Goal: Feedback & Contribution: Contribute content

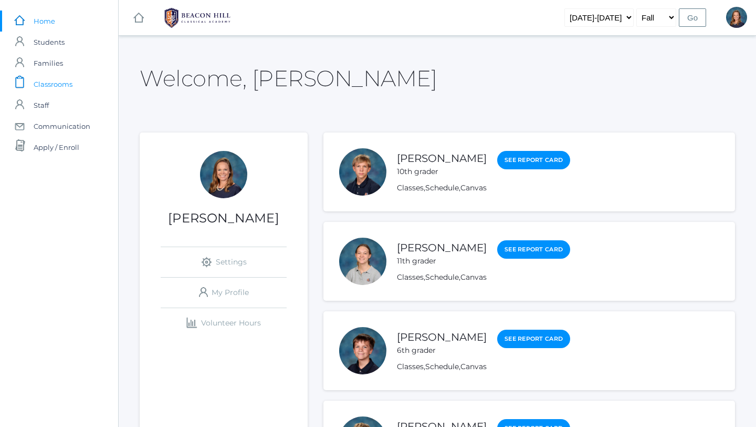
click at [56, 80] on span "Classrooms" at bounding box center [53, 84] width 39 height 21
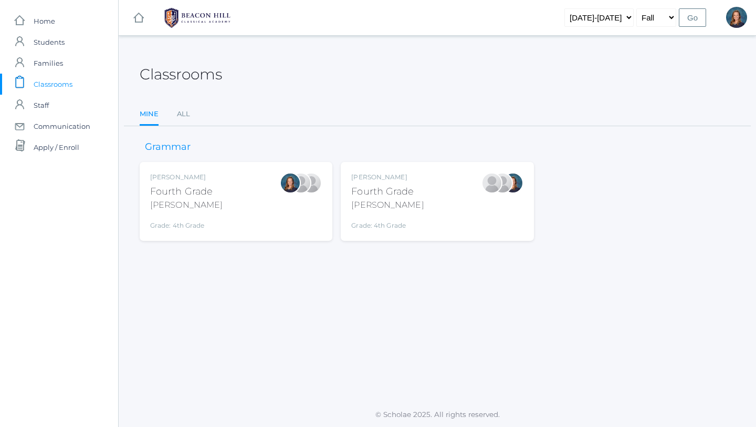
click at [369, 185] on div "Fourth Grade" at bounding box center [387, 191] width 72 height 14
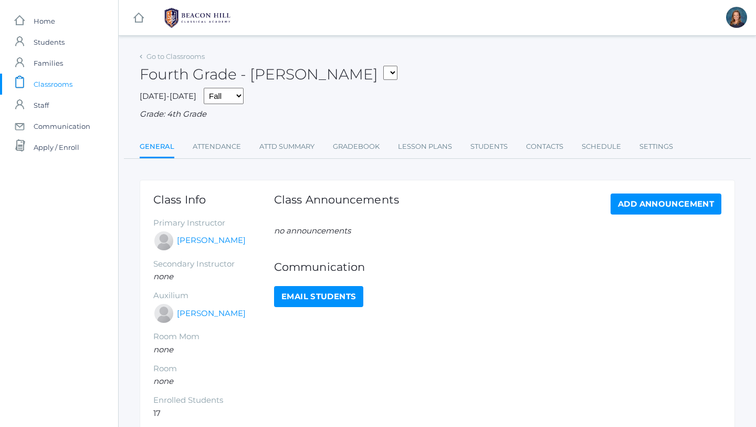
click at [66, 86] on span "Classrooms" at bounding box center [53, 84] width 39 height 21
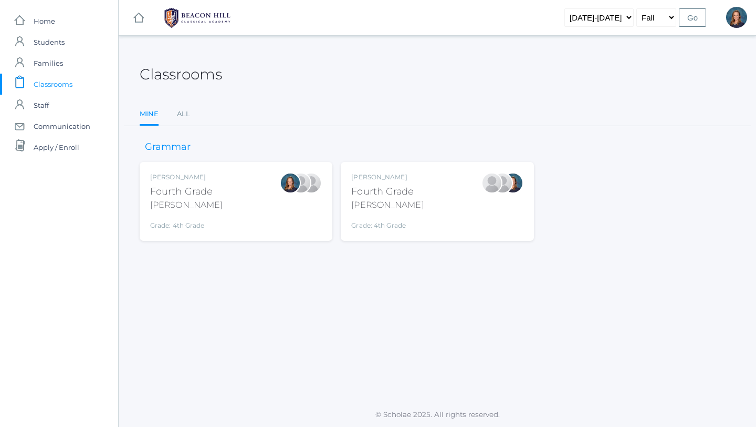
click at [209, 179] on div "[PERSON_NAME]" at bounding box center [186, 176] width 72 height 9
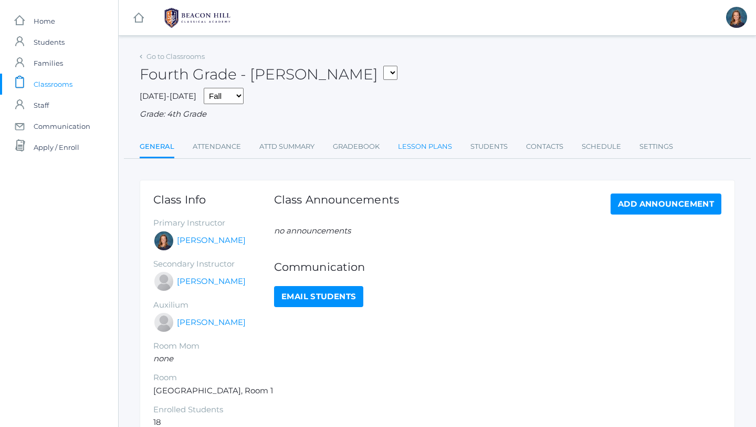
click at [413, 146] on link "Lesson Plans" at bounding box center [425, 146] width 54 height 21
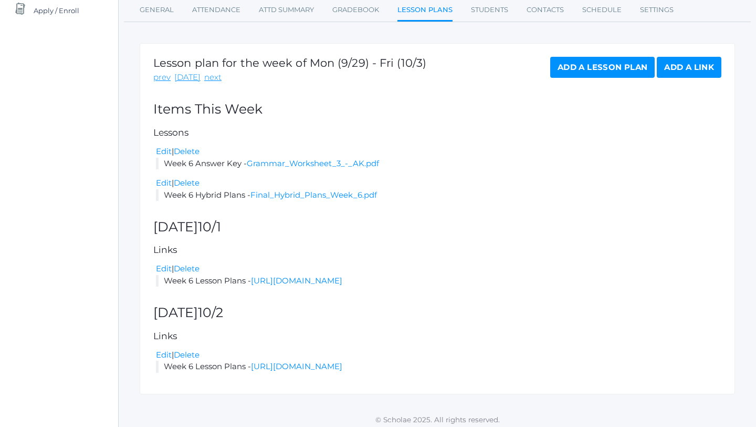
scroll to position [142, 0]
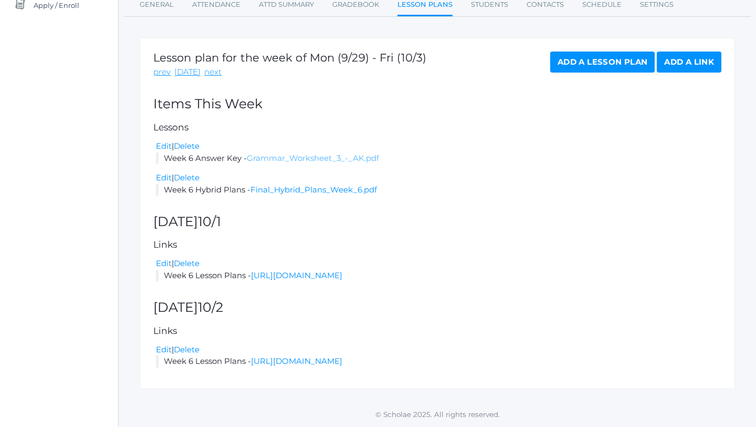
click at [320, 155] on link "Grammar_Worksheet_3_-_AK.pdf" at bounding box center [313, 158] width 132 height 10
click at [304, 189] on link "Final_Hybrid_Plans_Week_6.pdf" at bounding box center [314, 189] width 127 height 10
click at [209, 73] on link "next" at bounding box center [212, 72] width 17 height 12
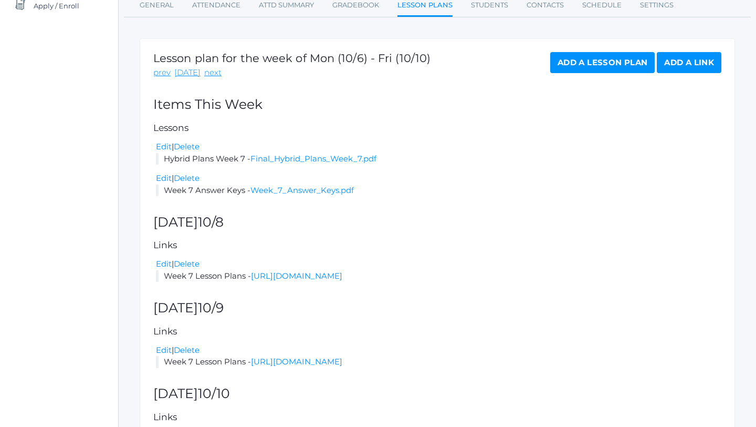
scroll to position [228, 0]
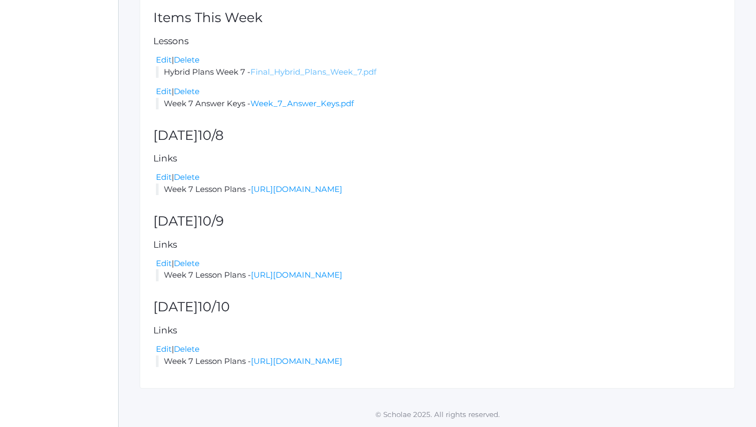
click at [340, 70] on link "Final_Hybrid_Plans_Week_7.pdf" at bounding box center [314, 72] width 126 height 10
click at [296, 105] on link "Week_7_Answer_Keys.pdf" at bounding box center [302, 103] width 103 height 10
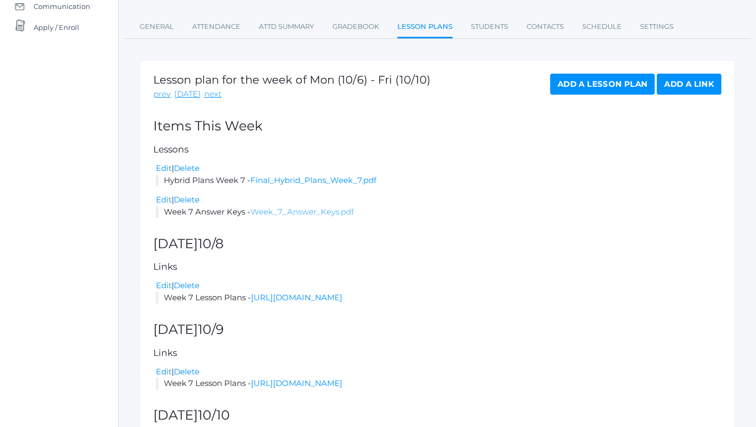
scroll to position [0, 0]
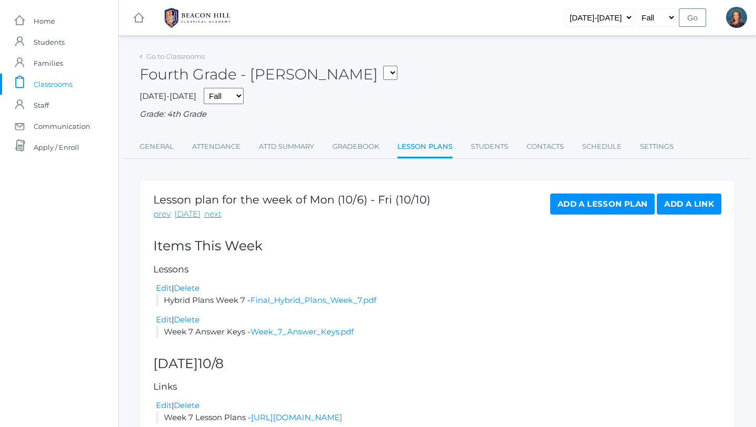
click at [58, 85] on span "Classrooms" at bounding box center [53, 84] width 39 height 21
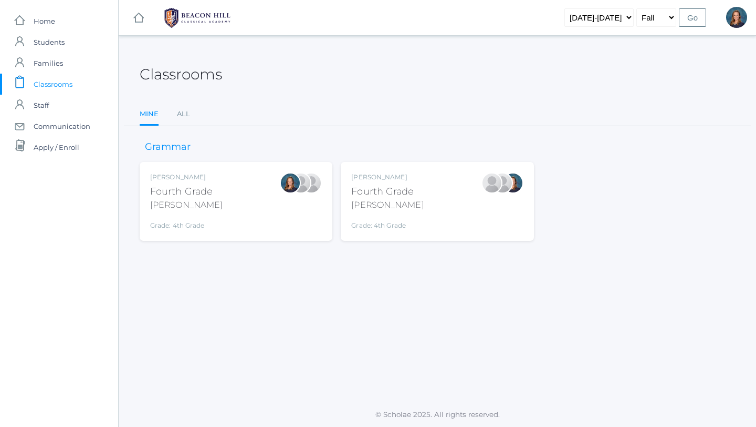
click at [362, 203] on div "Chaffin" at bounding box center [387, 205] width 72 height 13
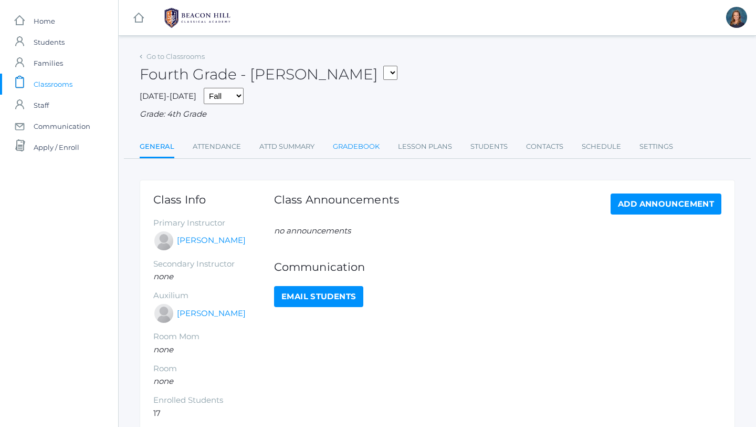
click at [362, 143] on link "Gradebook" at bounding box center [356, 146] width 47 height 21
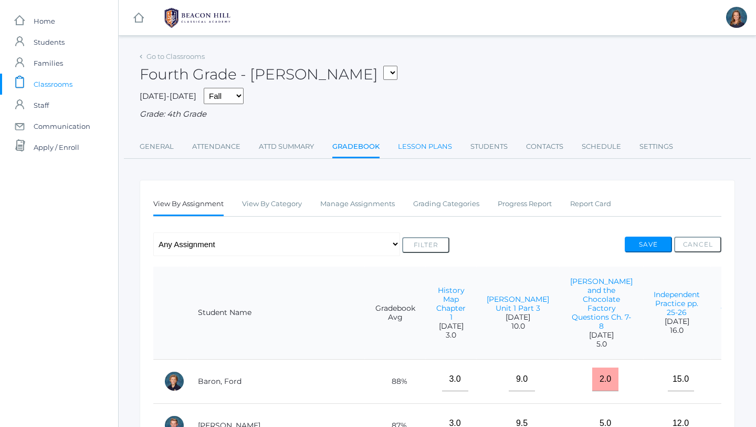
click at [414, 141] on link "Lesson Plans" at bounding box center [425, 146] width 54 height 21
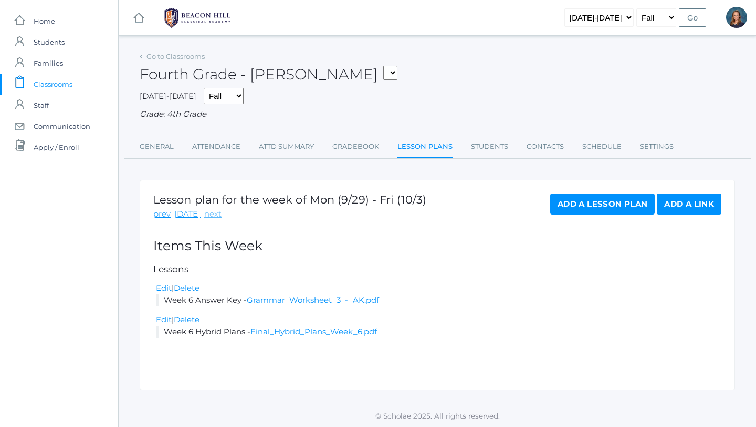
click at [207, 215] on link "next" at bounding box center [212, 214] width 17 height 12
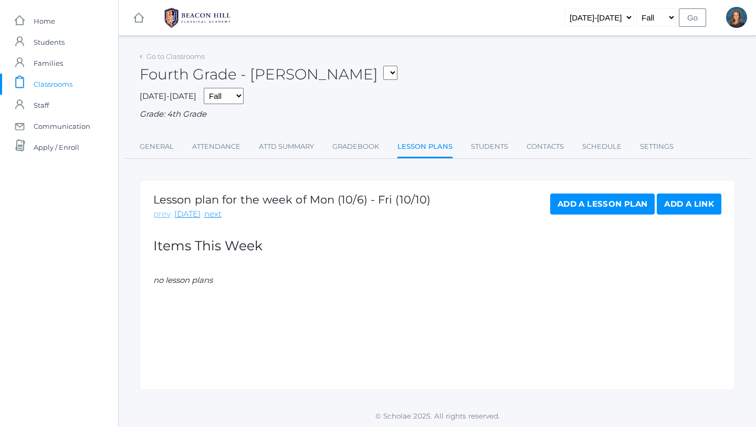
click at [161, 214] on link "prev" at bounding box center [161, 214] width 17 height 12
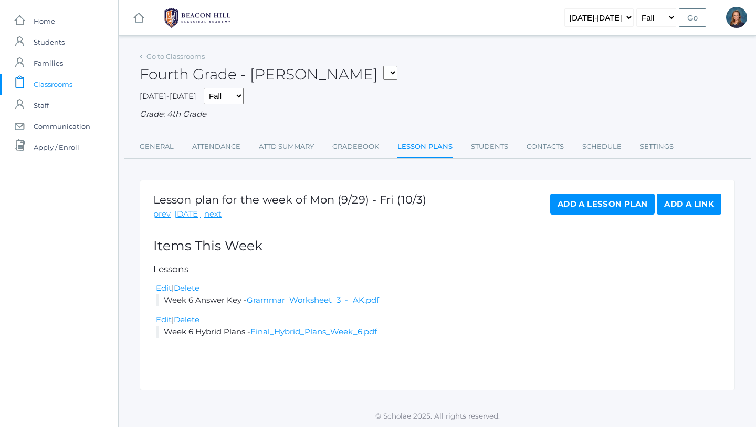
click at [161, 214] on link "prev" at bounding box center [161, 214] width 17 height 12
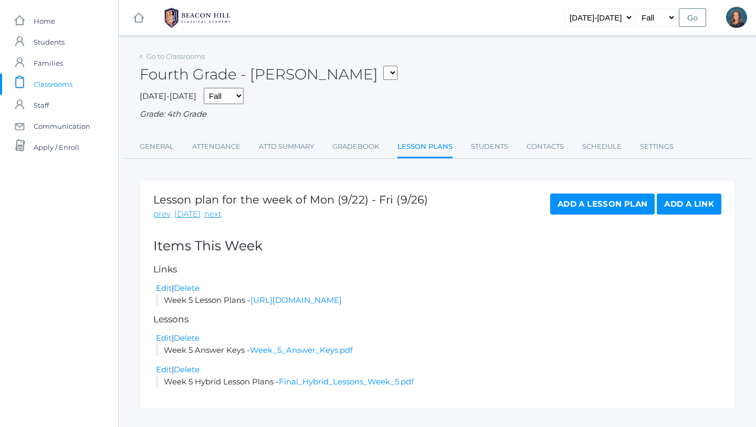
scroll to position [20, 0]
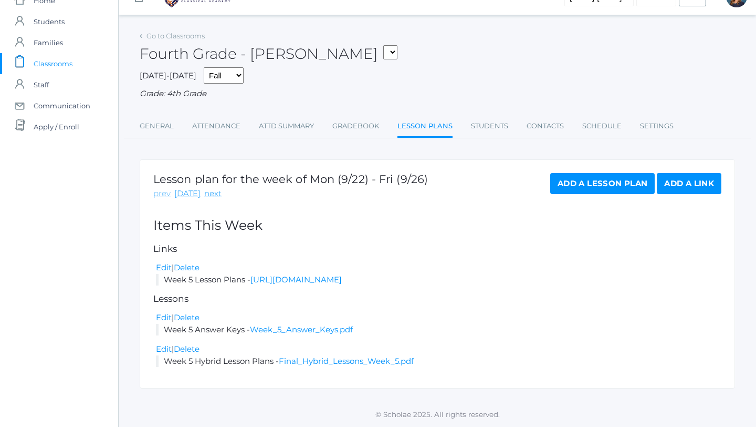
click at [162, 193] on link "prev" at bounding box center [161, 194] width 17 height 12
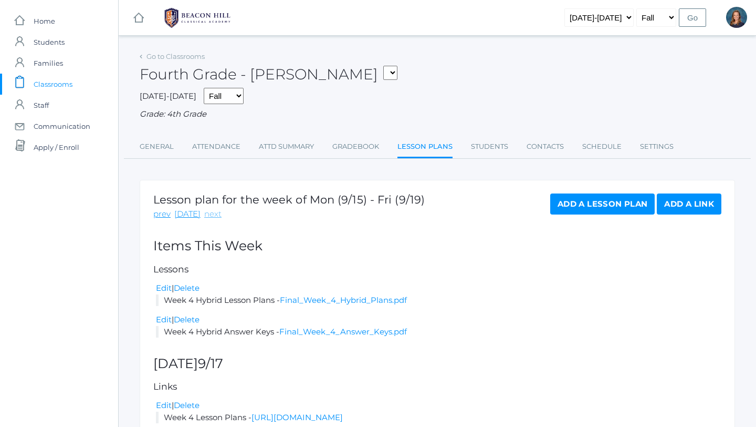
click at [209, 214] on link "next" at bounding box center [212, 214] width 17 height 12
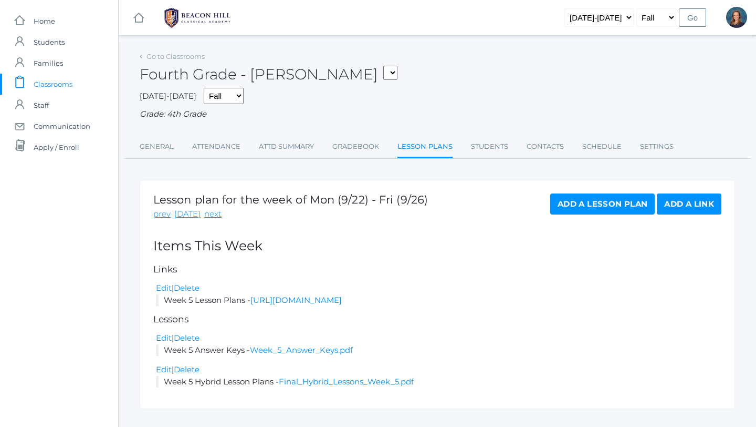
click at [209, 214] on link "next" at bounding box center [212, 214] width 17 height 12
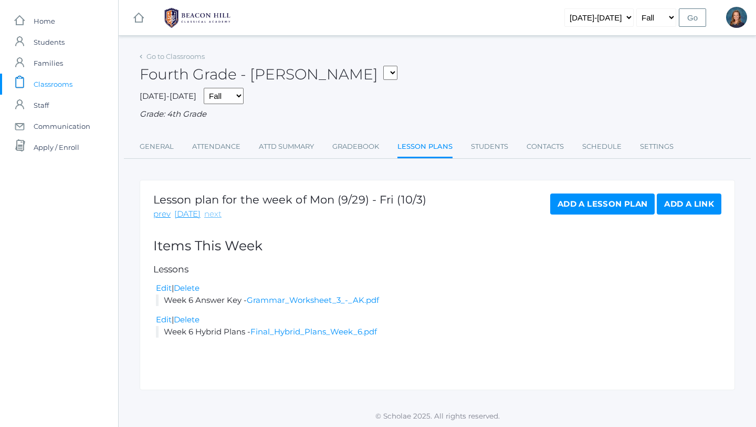
click at [206, 214] on link "next" at bounding box center [212, 214] width 17 height 12
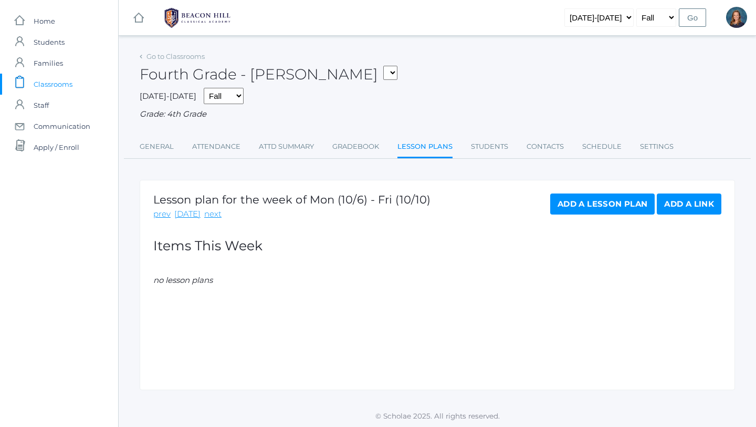
click at [636, 204] on link "Add a Lesson Plan" at bounding box center [602, 203] width 105 height 21
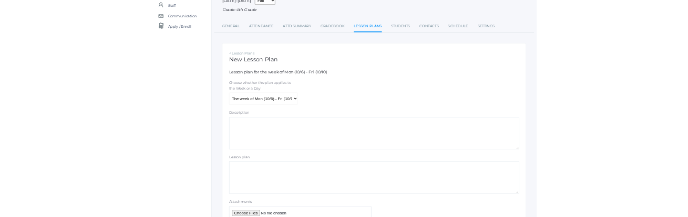
scroll to position [179, 0]
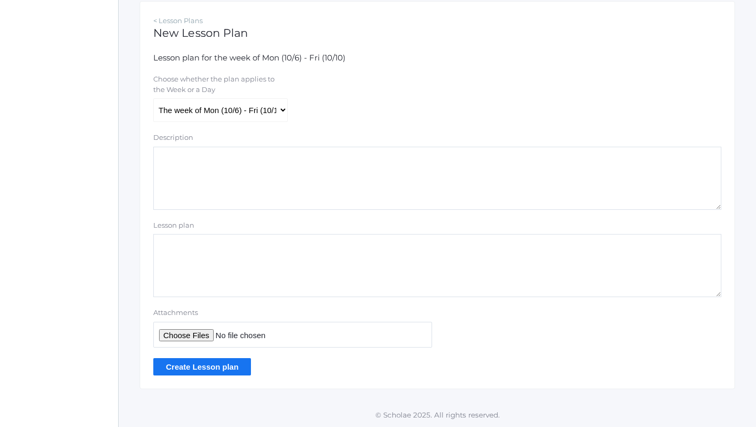
click at [250, 248] on textarea "Lesson plan" at bounding box center [437, 265] width 568 height 63
type textarea "Week 7 Hybrid Plans"
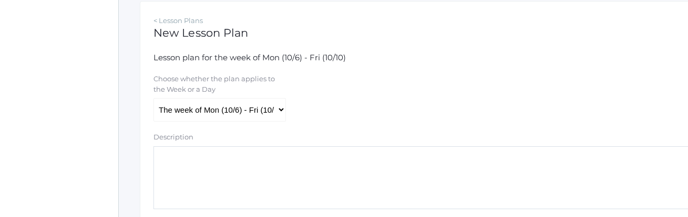
scroll to position [388, 0]
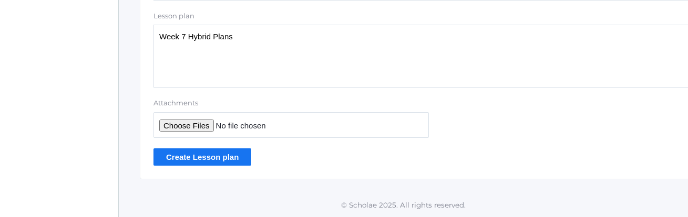
type input "C:\fakepath\Final Hybrid Plans Week 7.pdf"
type textarea "Week 7 Hybrid Plans"
click at [197, 158] on input "Create Lesson plan" at bounding box center [202, 157] width 98 height 17
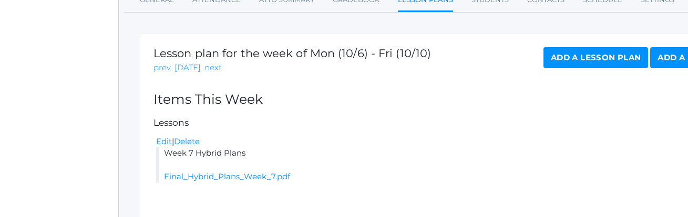
scroll to position [172, 0]
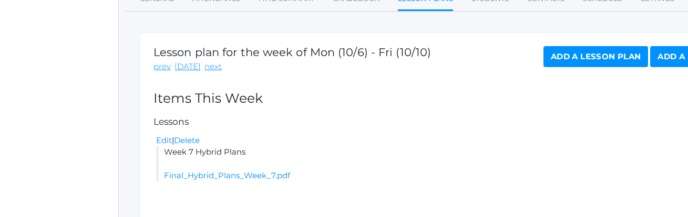
click at [563, 56] on link "Add a Lesson Plan" at bounding box center [595, 56] width 105 height 21
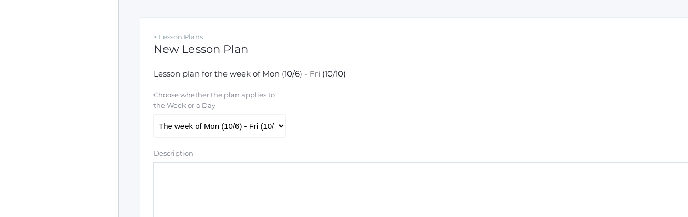
scroll to position [303, 0]
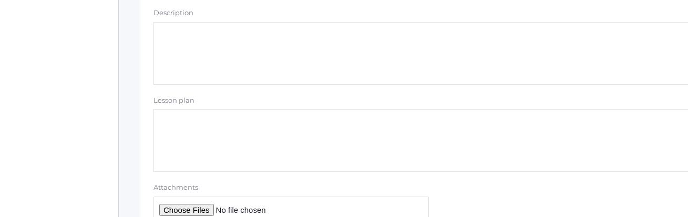
click at [234, 128] on textarea "Lesson plan" at bounding box center [433, 140] width 561 height 63
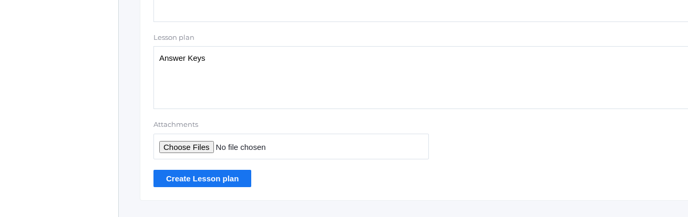
scroll to position [388, 0]
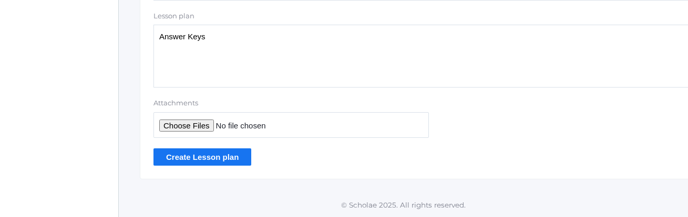
type textarea "Answer Keys"
type input "C:\fakepath\Week 7 Answer Keys.pdf"
click at [193, 160] on input "Create Lesson plan" at bounding box center [202, 157] width 98 height 17
